Goal: Communication & Community: Ask a question

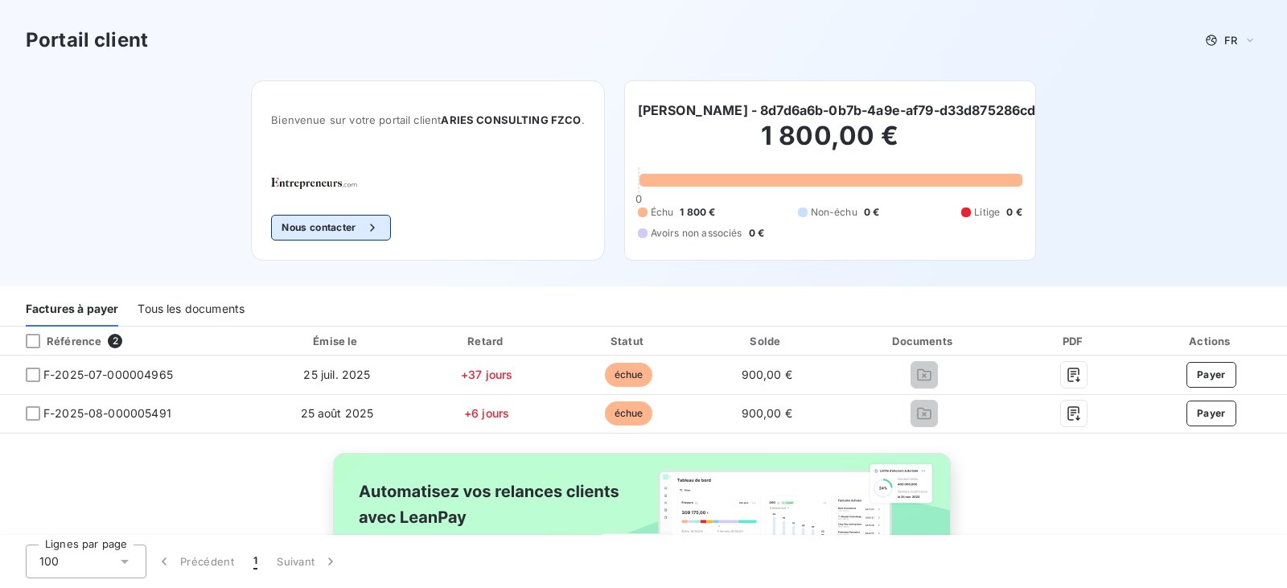
click at [327, 232] on button "Nous contacter" at bounding box center [330, 228] width 119 height 26
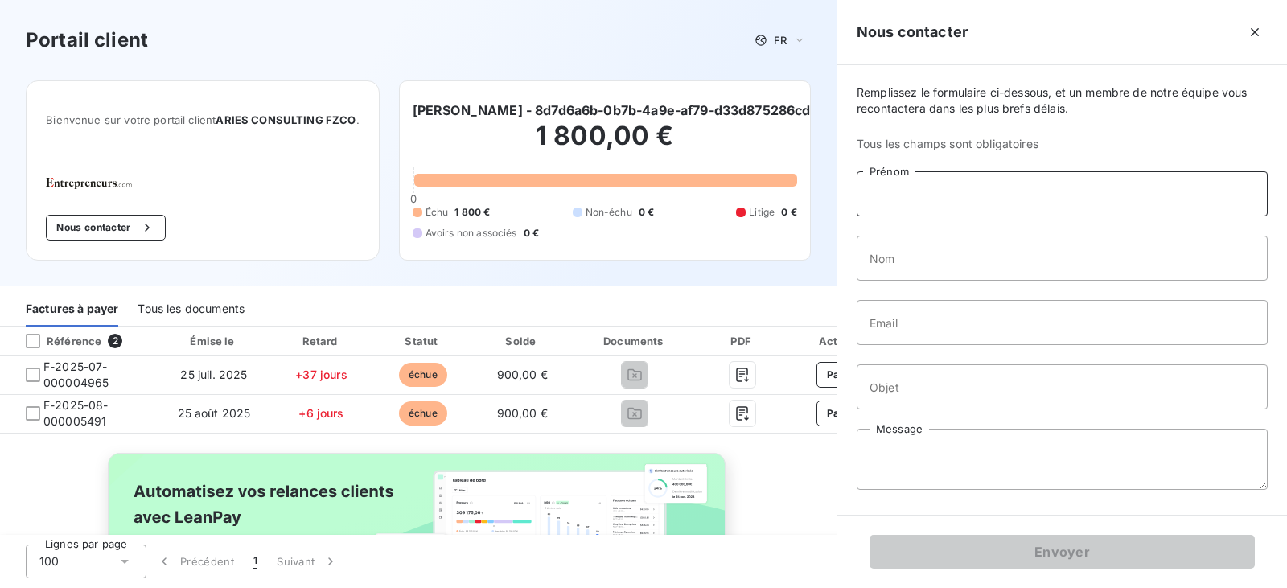
click at [969, 196] on input "Prénom" at bounding box center [1062, 193] width 411 height 45
type input "[PERSON_NAME]"
type input "Lemoine"
drag, startPoint x: 1004, startPoint y: 323, endPoint x: 847, endPoint y: 366, distance: 162.5
click at [847, 366] on div "Remplissez le formulaire ci-dessous, et un membre de notre équipe vous recontac…" at bounding box center [1062, 290] width 450 height 450
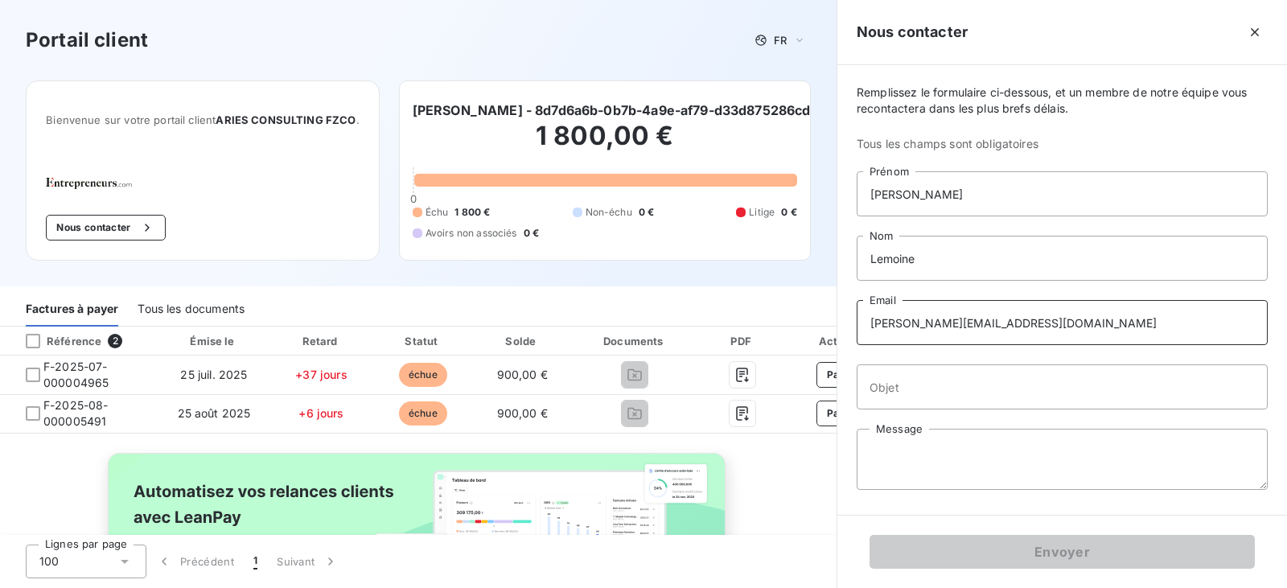
click at [1053, 324] on input "[PERSON_NAME][EMAIL_ADDRESS][DOMAIN_NAME]" at bounding box center [1062, 322] width 411 height 45
drag, startPoint x: 1053, startPoint y: 324, endPoint x: 861, endPoint y: 346, distance: 192.7
click at [861, 346] on div "Remplissez le formulaire ci-dessous, et un membre de notre équipe vous recontac…" at bounding box center [1062, 290] width 450 height 450
type input "[EMAIL_ADDRESS][DOMAIN_NAME]"
click at [968, 397] on input "Objet" at bounding box center [1062, 386] width 411 height 45
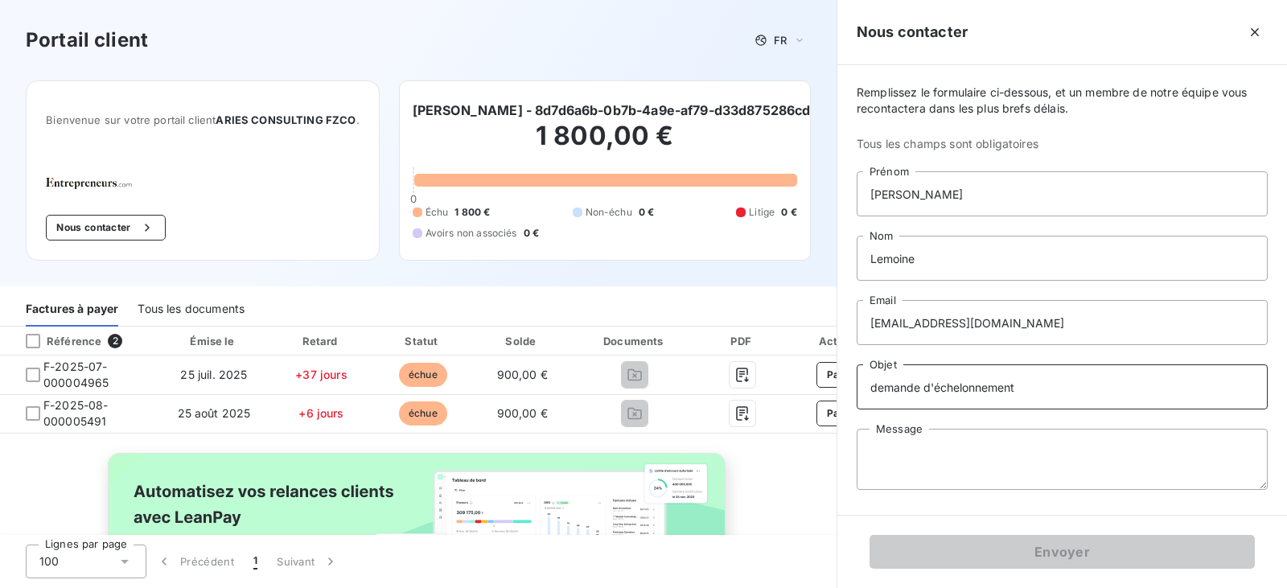
type input "demande d'échelonnement"
click at [1009, 471] on textarea "Message" at bounding box center [1062, 459] width 411 height 61
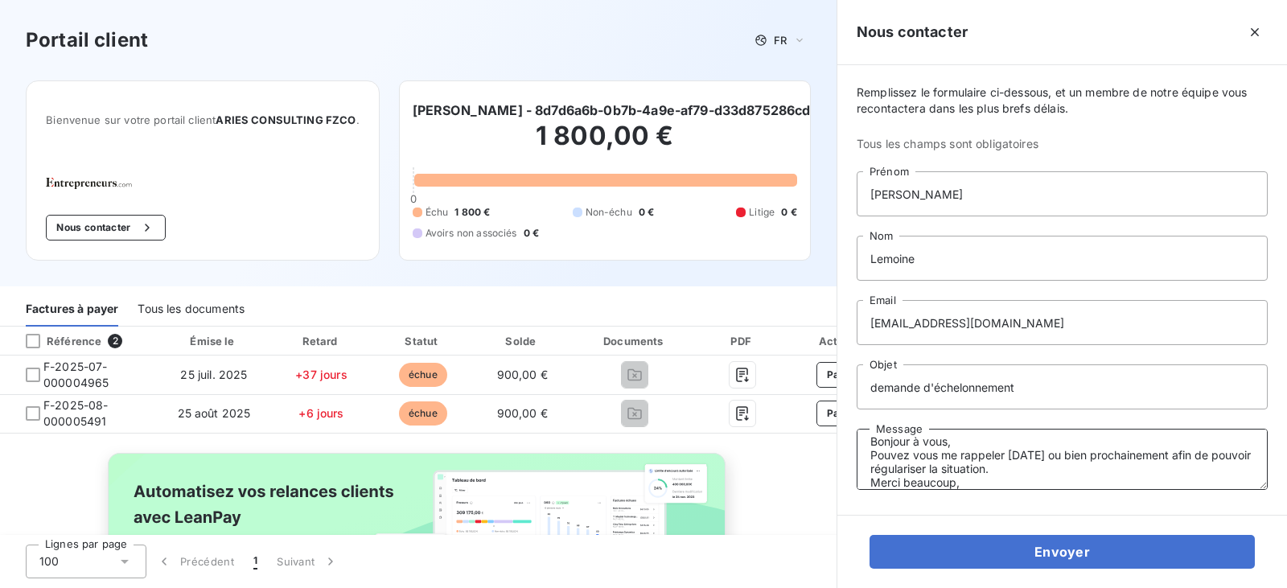
scroll to position [25, 0]
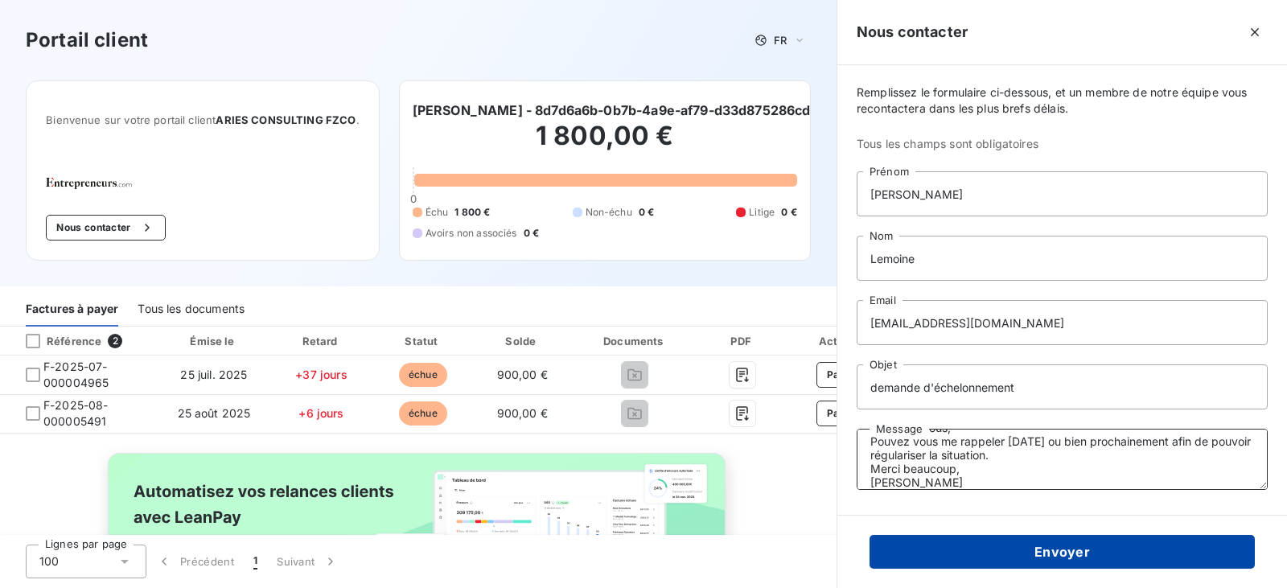
type textarea "Bonjour à vous, Pouvez vous me rappeler [DATE] ou bien prochainement afin de po…"
click at [1128, 556] on button "Envoyer" at bounding box center [1062, 552] width 385 height 34
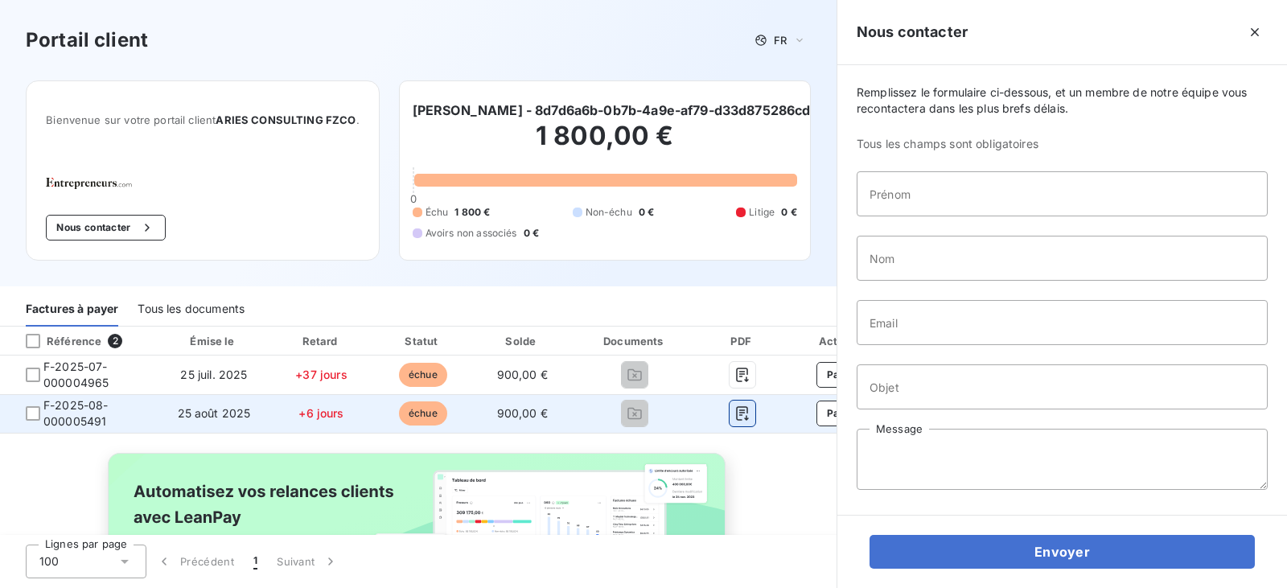
scroll to position [0, 0]
